Goal: Information Seeking & Learning: Learn about a topic

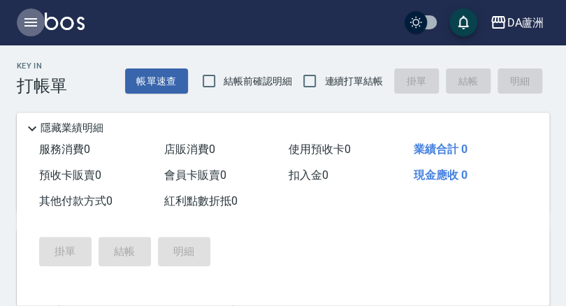
click at [27, 18] on icon "button" at bounding box center [30, 22] width 13 height 8
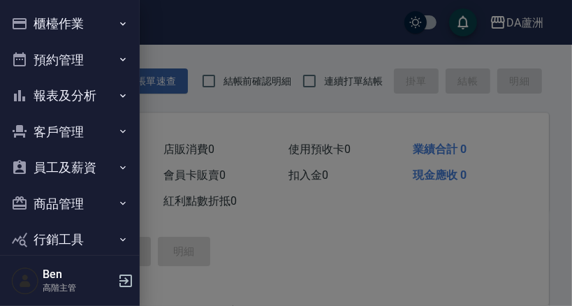
click at [36, 91] on button "報表及分析" at bounding box center [70, 96] width 129 height 36
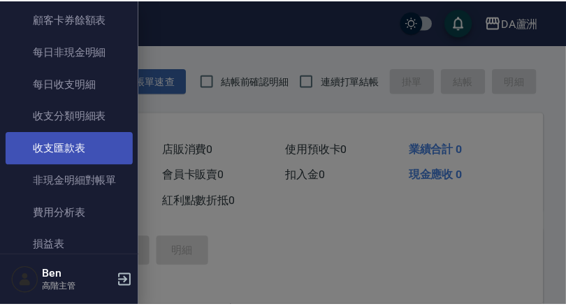
scroll to position [1173, 0]
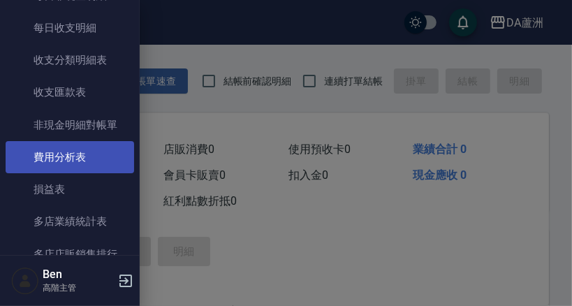
click at [86, 162] on link "費用分析表" at bounding box center [70, 157] width 129 height 32
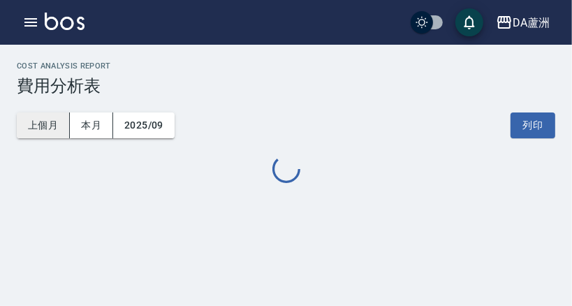
click at [43, 129] on button "上個月" at bounding box center [43, 125] width 53 height 26
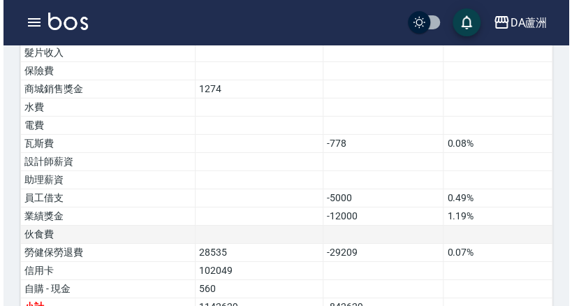
scroll to position [1171, 0]
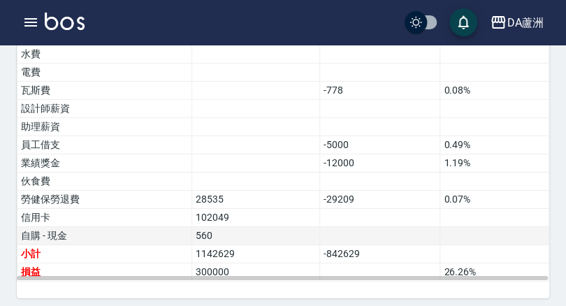
click at [160, 233] on td "自購 - 現金" at bounding box center [104, 236] width 175 height 18
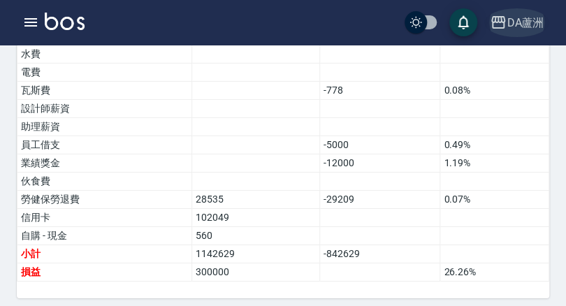
click at [517, 22] on div "DA蘆洲" at bounding box center [524, 22] width 37 height 17
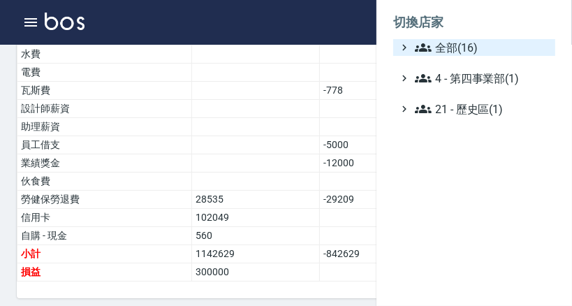
click at [443, 52] on span "全部(16)" at bounding box center [482, 47] width 135 height 17
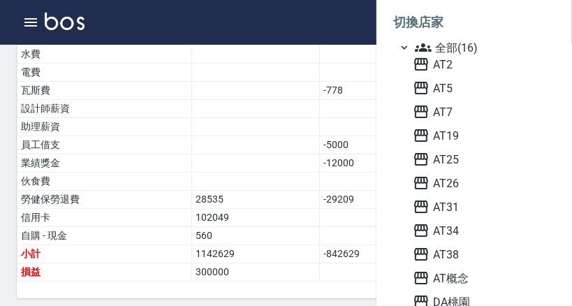
scroll to position [56, 0]
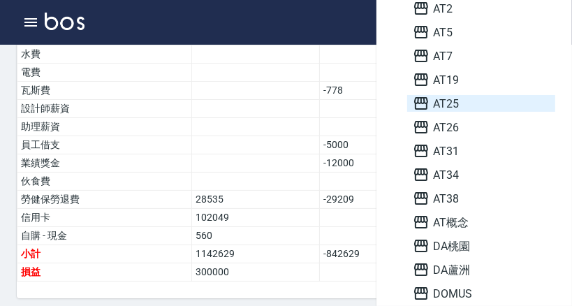
click at [442, 108] on span "AT25" at bounding box center [481, 103] width 137 height 17
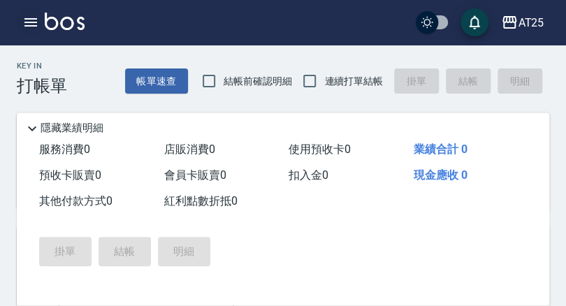
click at [43, 16] on button "button" at bounding box center [31, 22] width 28 height 28
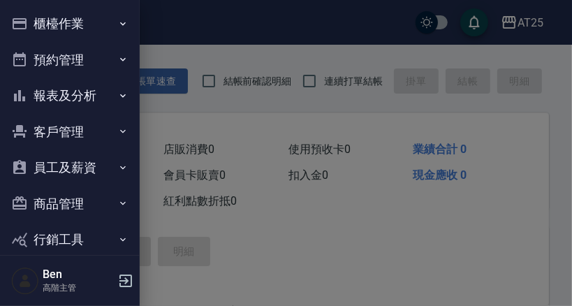
click at [67, 97] on button "報表及分析" at bounding box center [70, 96] width 129 height 36
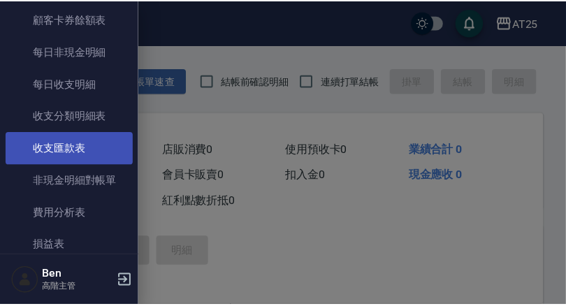
scroll to position [1173, 0]
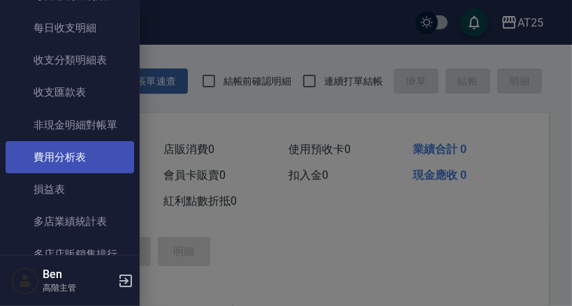
click at [61, 147] on link "費用分析表" at bounding box center [70, 157] width 129 height 32
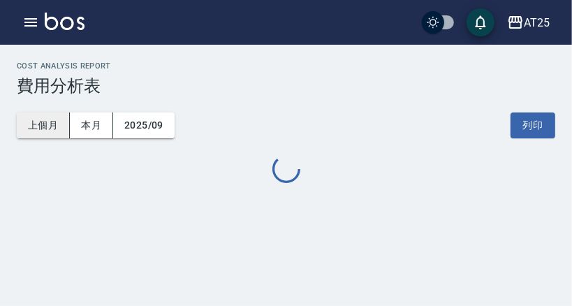
click at [43, 125] on button "上個月" at bounding box center [43, 125] width 53 height 26
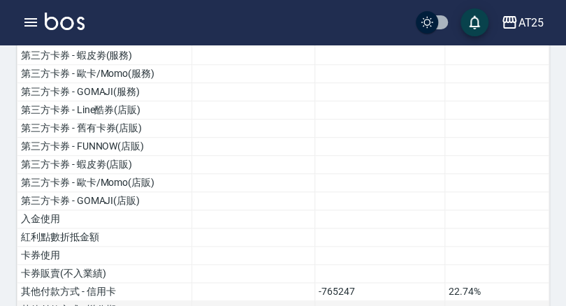
scroll to position [447, 0]
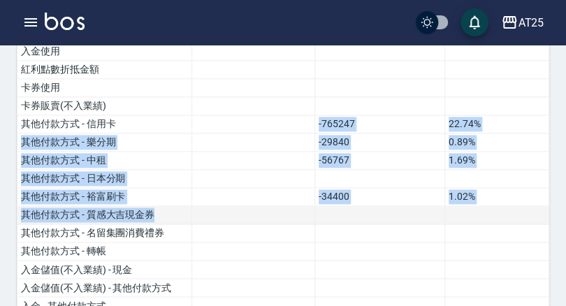
drag, startPoint x: 309, startPoint y: 115, endPoint x: 327, endPoint y: 203, distance: 89.0
click at [327, 206] on td at bounding box center [379, 215] width 130 height 18
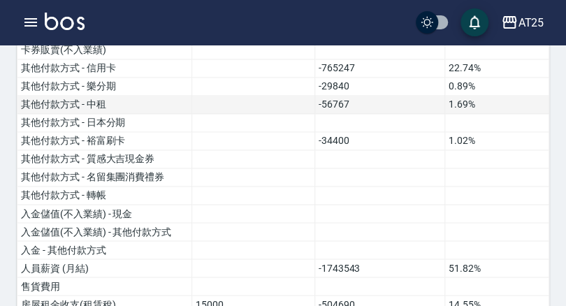
scroll to position [670, 0]
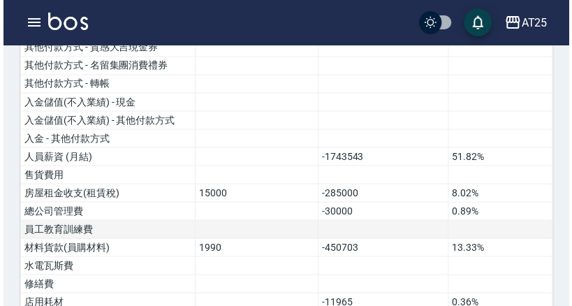
scroll to position [670, 0]
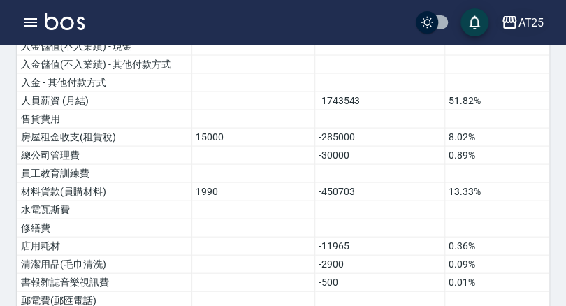
click at [522, 16] on div "AT25" at bounding box center [531, 22] width 26 height 17
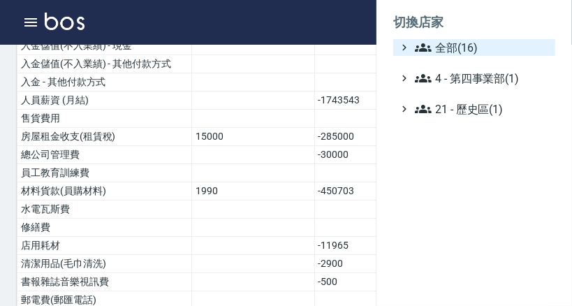
click at [469, 48] on span "全部(16)" at bounding box center [482, 47] width 135 height 17
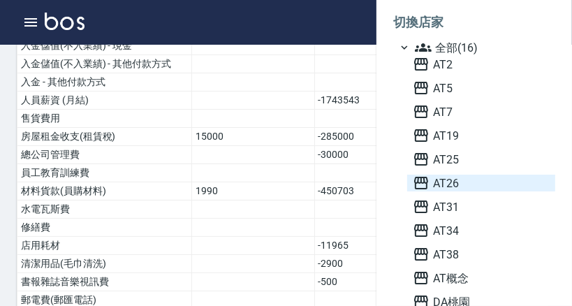
click at [443, 185] on span "AT26" at bounding box center [481, 183] width 137 height 17
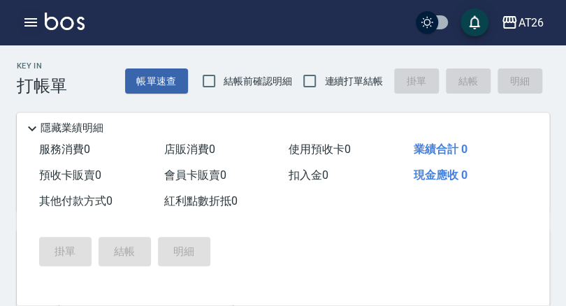
click at [24, 23] on icon "button" at bounding box center [30, 22] width 17 height 17
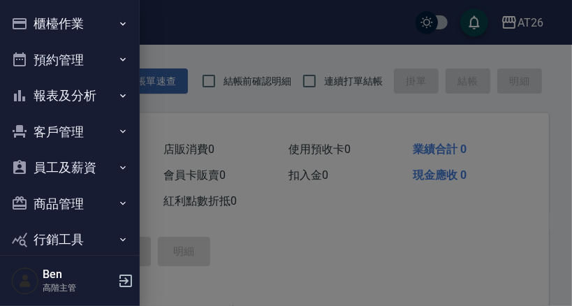
click at [57, 91] on button "報表及分析" at bounding box center [70, 96] width 129 height 36
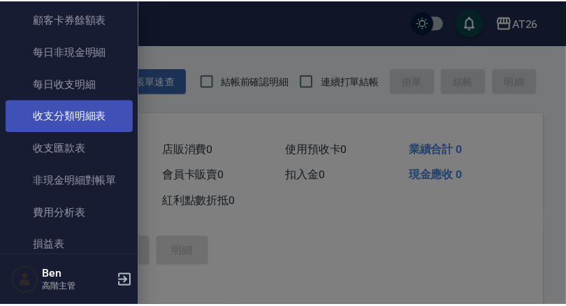
scroll to position [1285, 0]
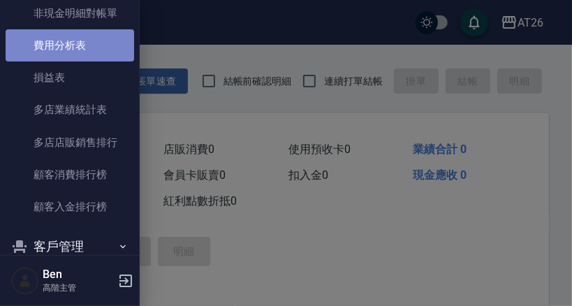
click at [84, 35] on link "費用分析表" at bounding box center [70, 45] width 129 height 32
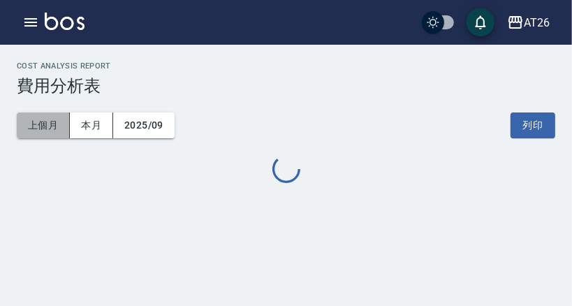
click at [36, 135] on button "上個月" at bounding box center [43, 125] width 53 height 26
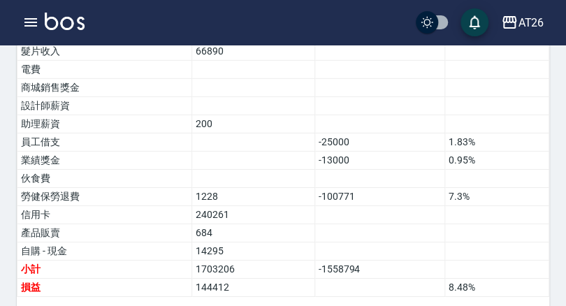
scroll to position [1188, 0]
